Goal: Transaction & Acquisition: Subscribe to service/newsletter

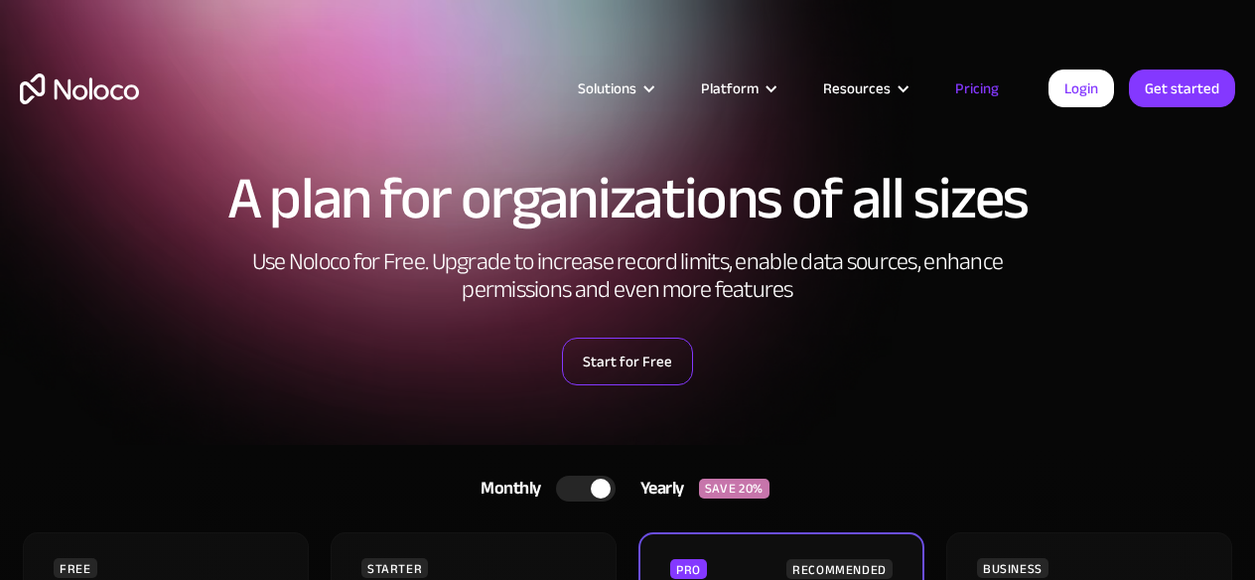
click at [658, 356] on link "Start for Free" at bounding box center [627, 362] width 131 height 48
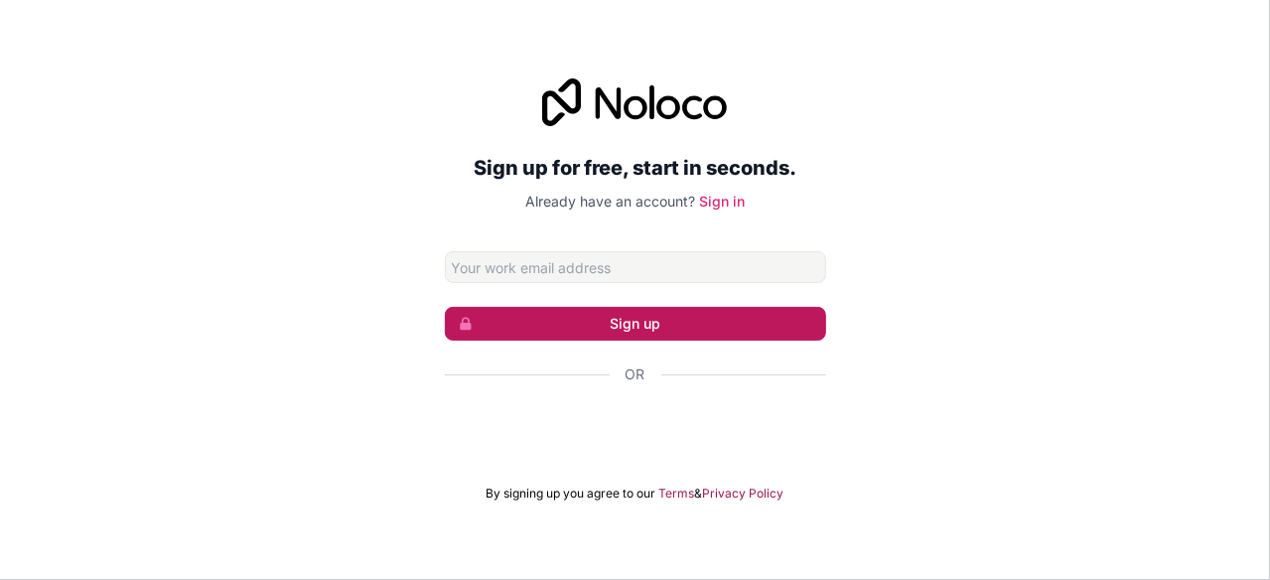
click at [753, 327] on button "Sign up" at bounding box center [635, 324] width 381 height 34
click at [705, 319] on button "Sign up" at bounding box center [635, 324] width 381 height 34
